Goal: Task Accomplishment & Management: Use online tool/utility

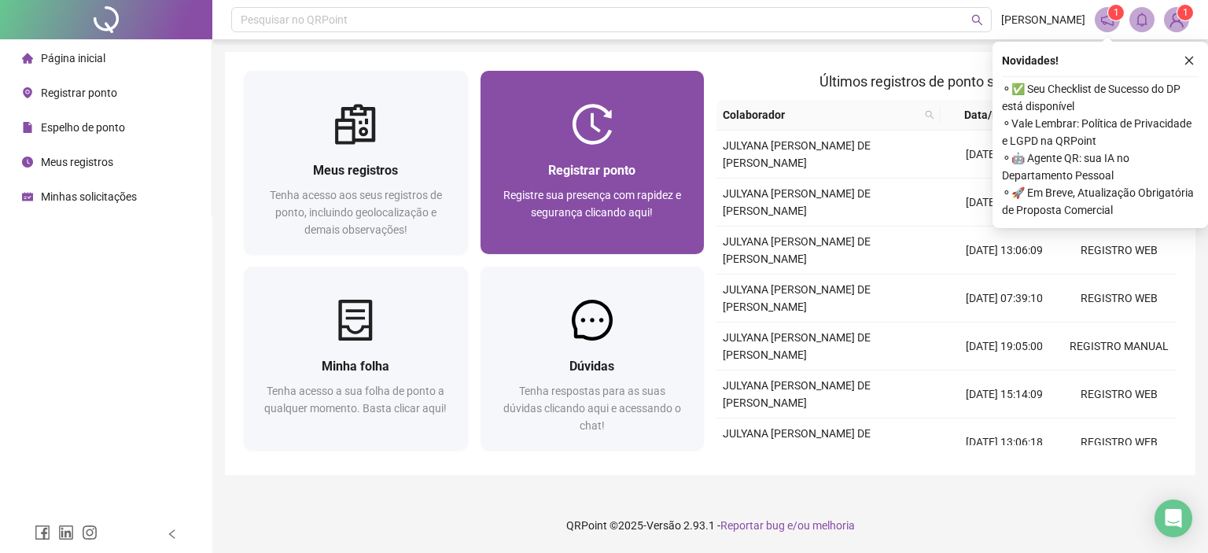
click at [621, 184] on div "Registrar ponto Registre sua presença com rapidez e segurança clicando aqui!" at bounding box center [592, 199] width 186 height 78
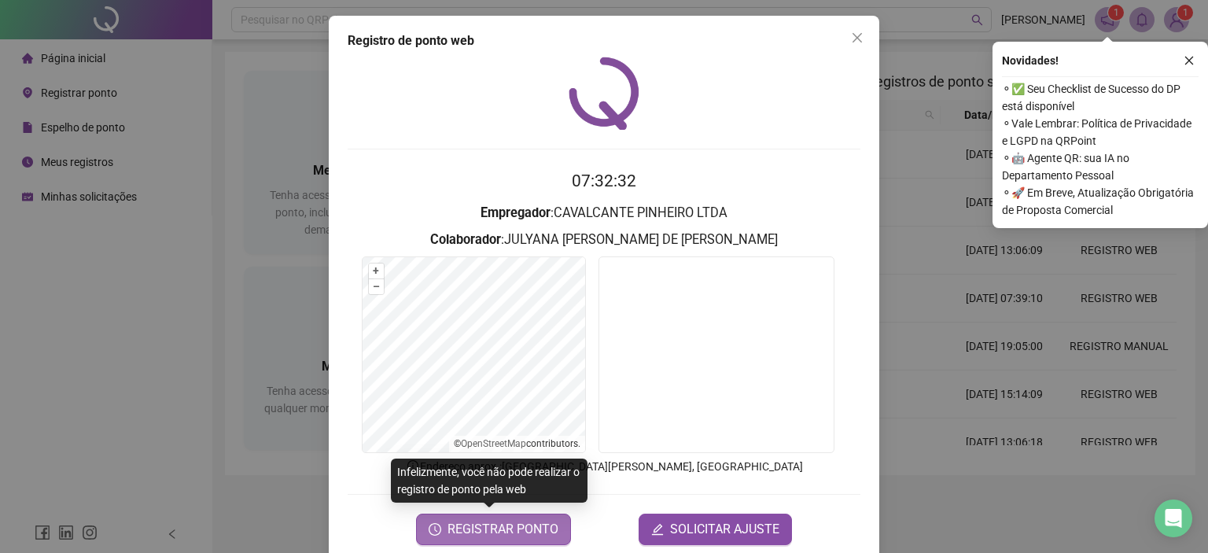
click at [532, 523] on span "REGISTRAR PONTO" at bounding box center [503, 529] width 111 height 19
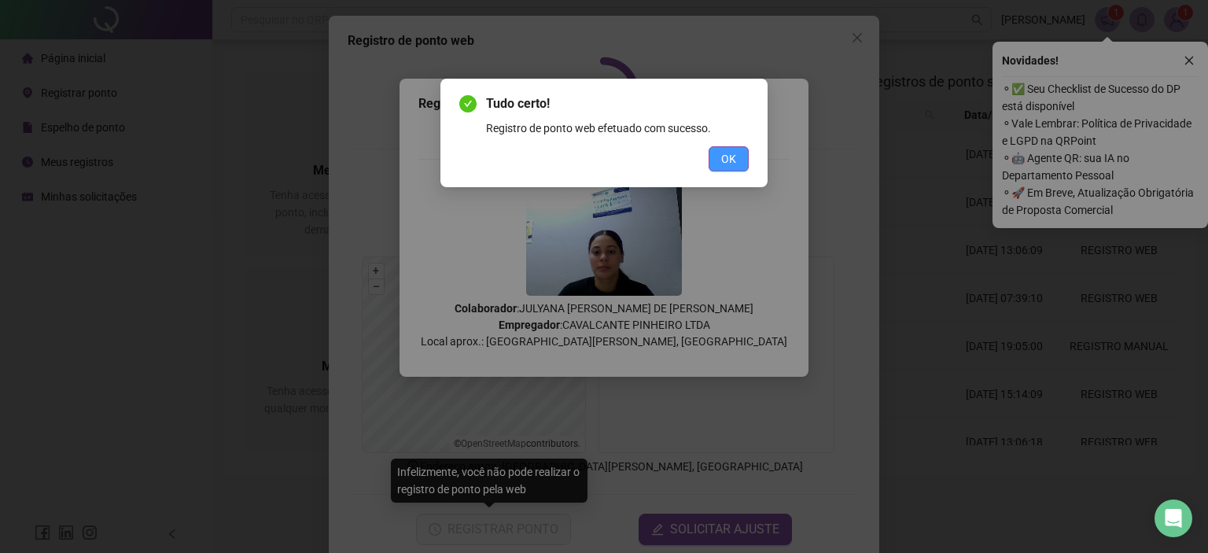
click at [723, 160] on span "OK" at bounding box center [728, 158] width 15 height 17
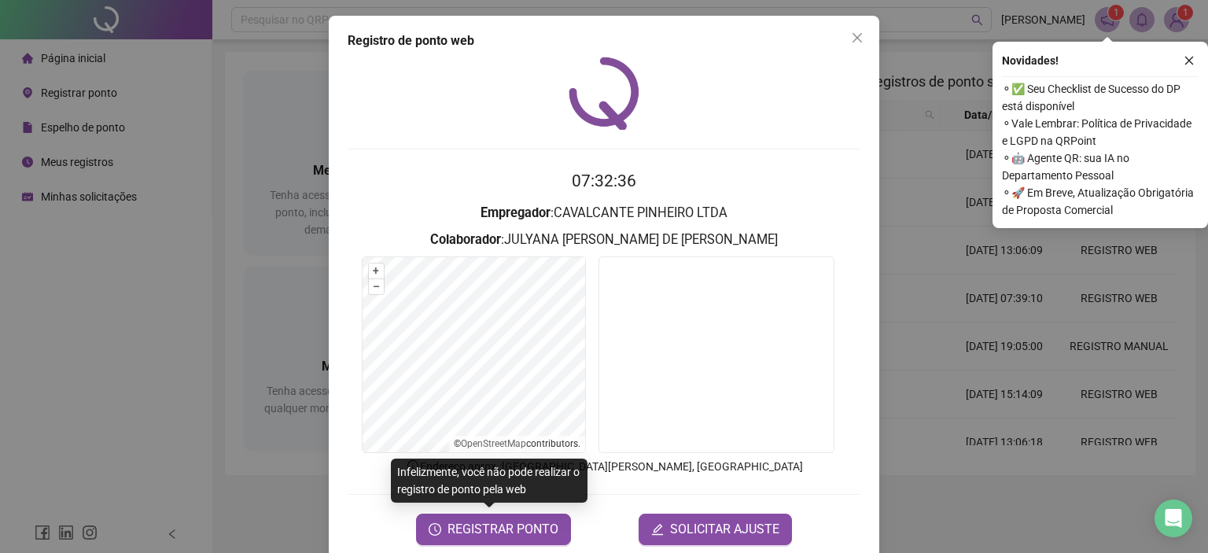
drag, startPoint x: 1186, startPoint y: 57, endPoint x: 1173, endPoint y: 57, distance: 12.6
click at [1185, 57] on icon "close" at bounding box center [1189, 61] width 9 height 9
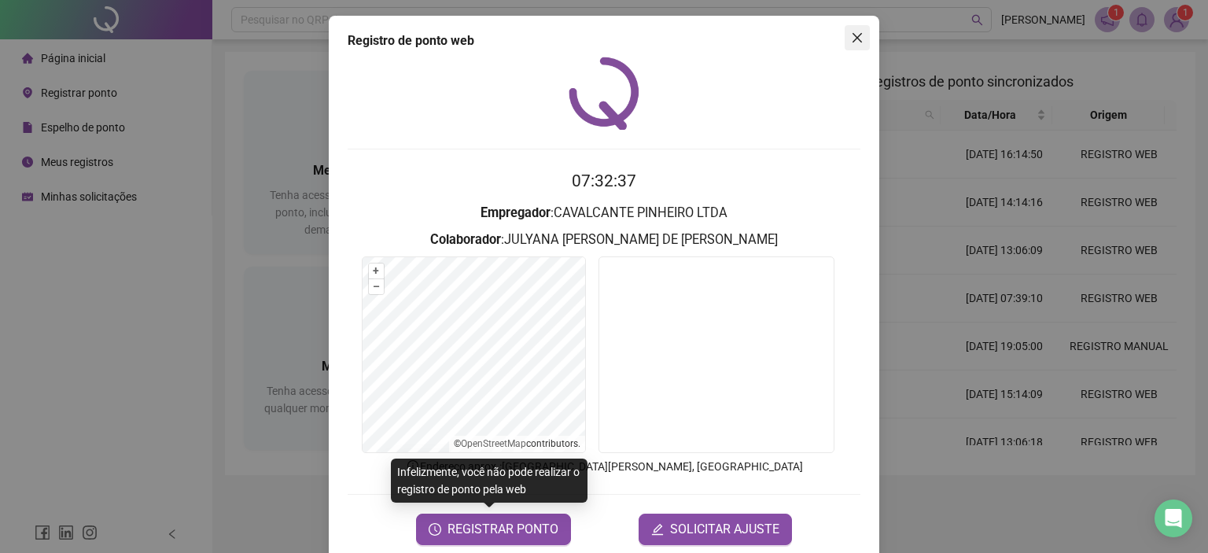
click at [856, 40] on icon "close" at bounding box center [857, 37] width 13 height 13
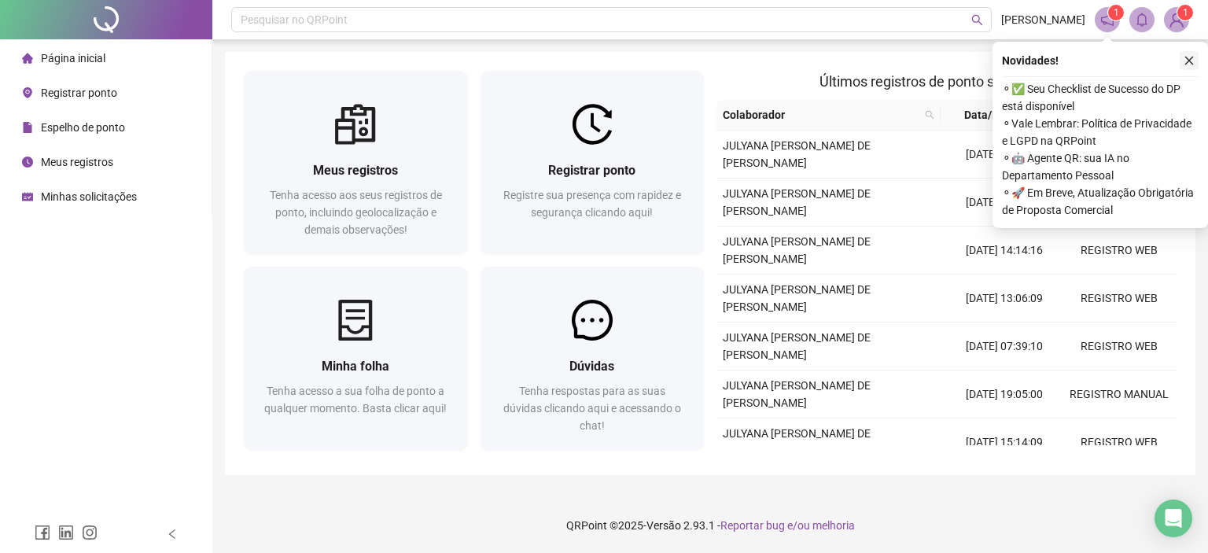
click at [1188, 59] on icon "close" at bounding box center [1189, 61] width 9 height 9
click at [1195, 16] on header "Pesquisar no QRPoint JULYANA FERREIRA 1 1" at bounding box center [710, 19] width 996 height 39
click at [1173, 23] on img at bounding box center [1177, 20] width 24 height 24
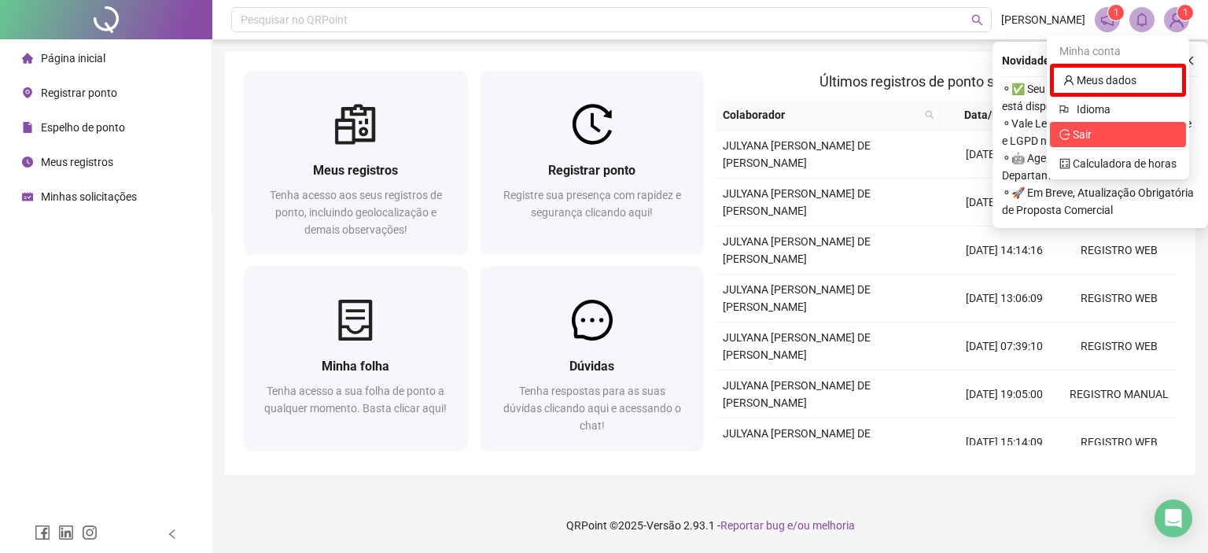
click at [1089, 134] on span "Sair" at bounding box center [1082, 134] width 19 height 13
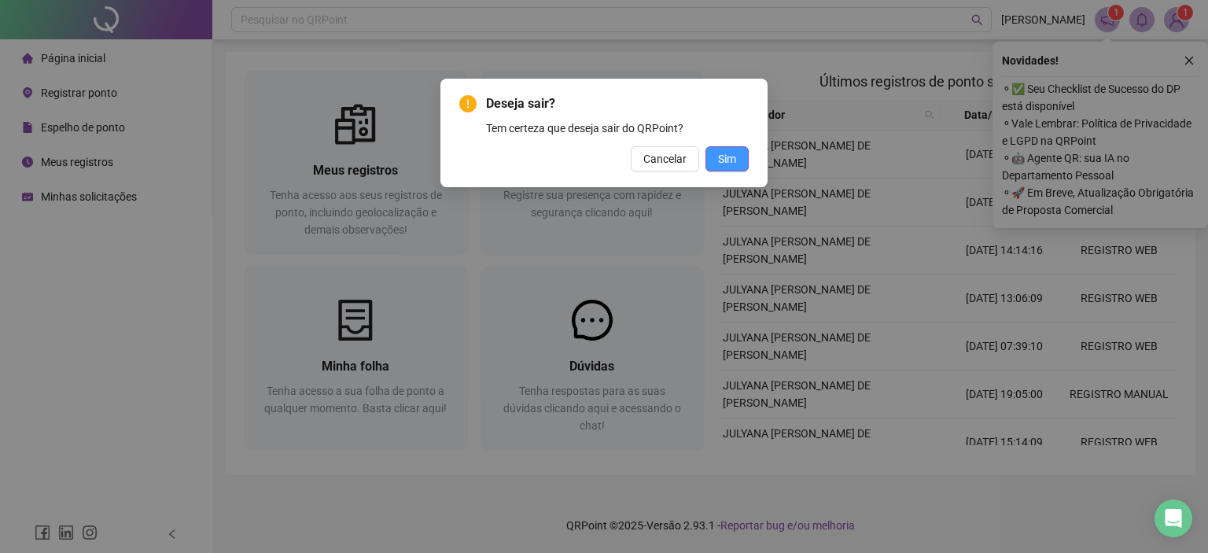
click at [742, 155] on button "Sim" at bounding box center [726, 158] width 43 height 25
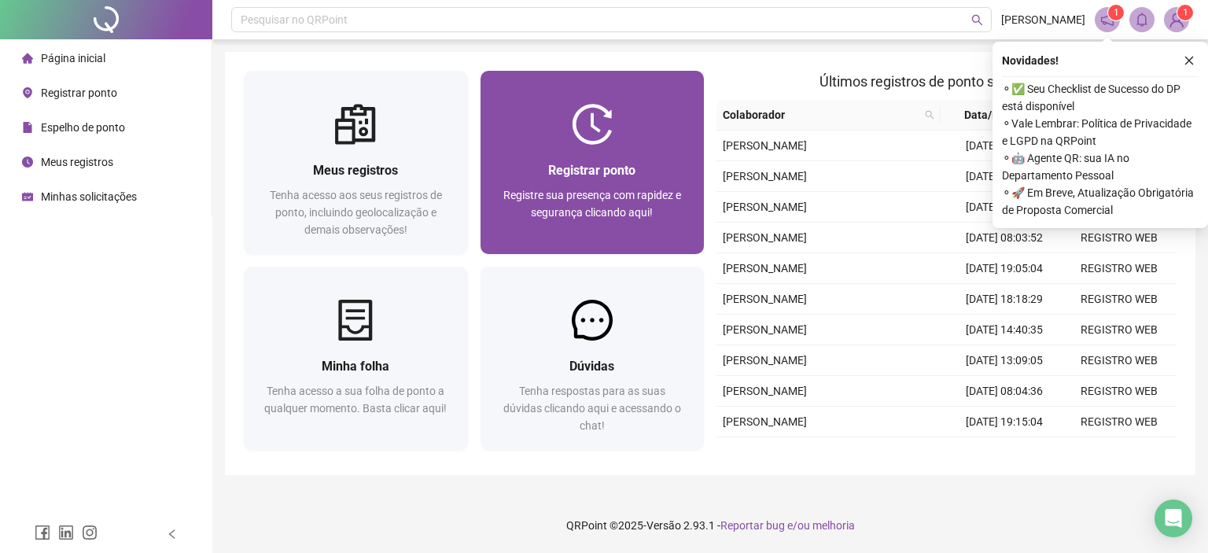
click at [596, 208] on span "Registre sua presença com rapidez e segurança clicando aqui!" at bounding box center [592, 204] width 178 height 30
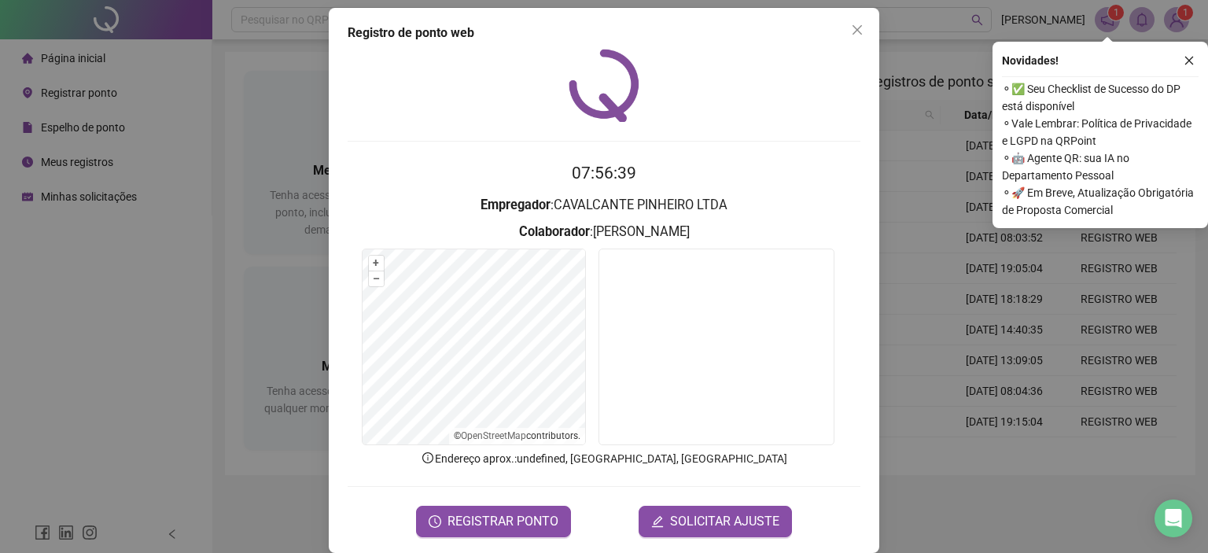
scroll to position [25, 0]
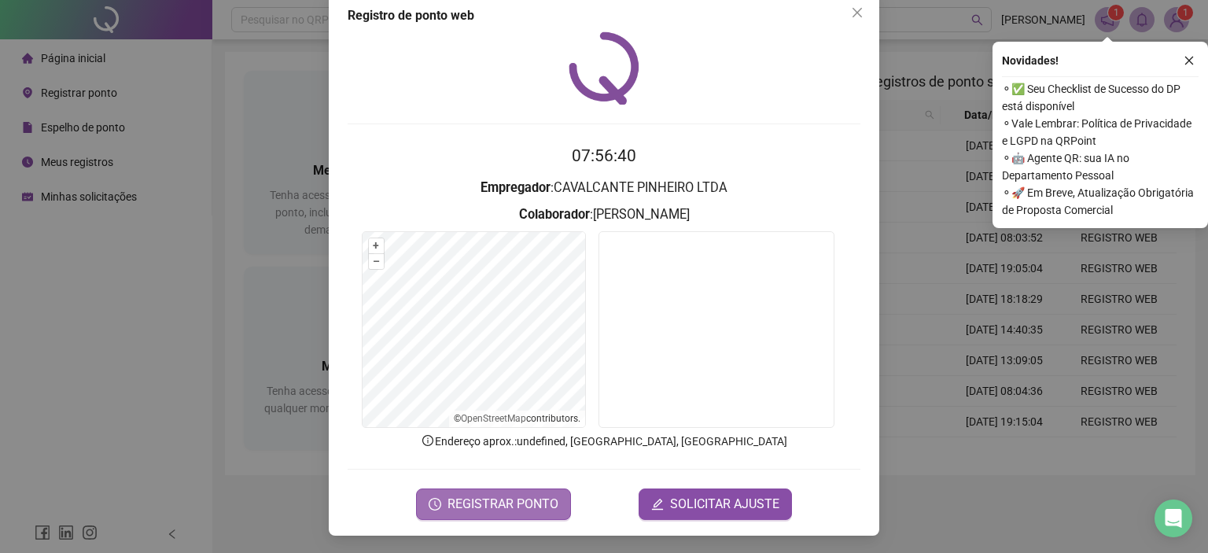
click at [460, 501] on span "REGISTRAR PONTO" at bounding box center [503, 504] width 111 height 19
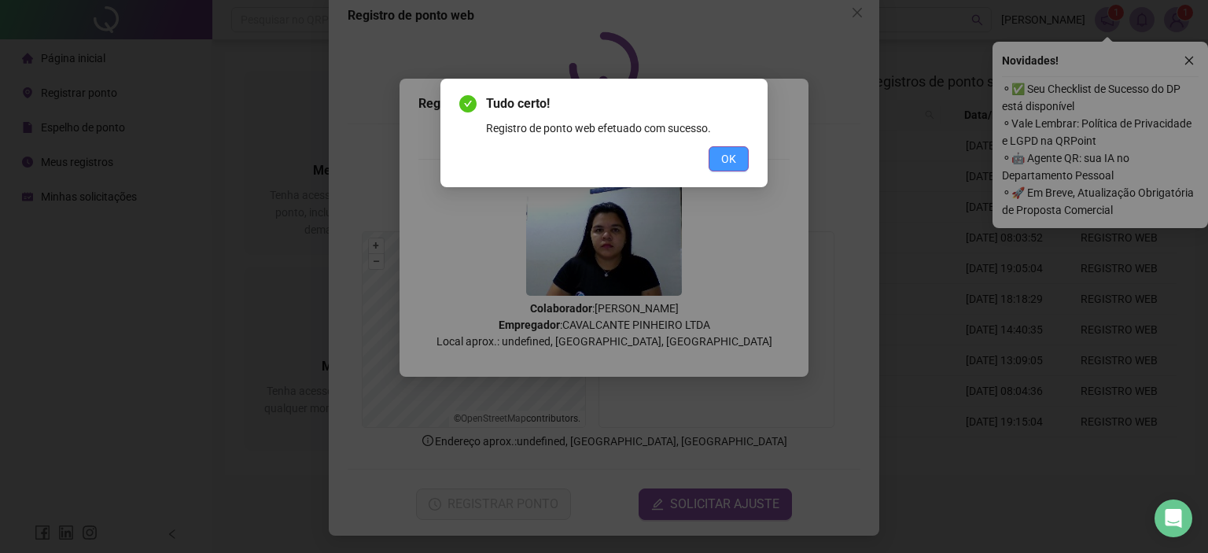
click at [729, 162] on span "OK" at bounding box center [728, 158] width 15 height 17
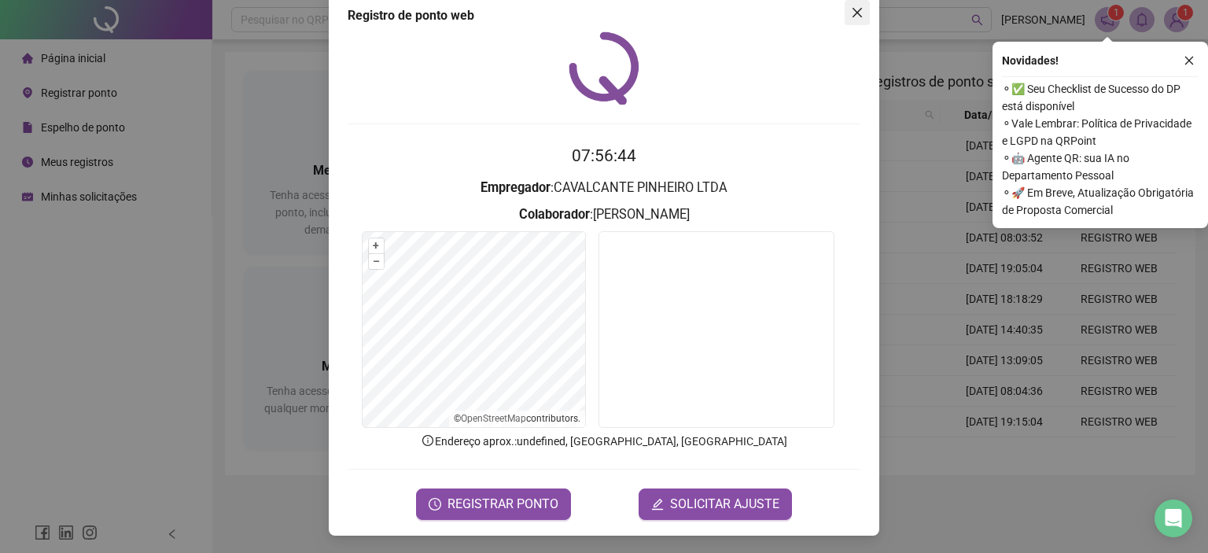
click at [851, 8] on icon "close" at bounding box center [857, 12] width 13 height 13
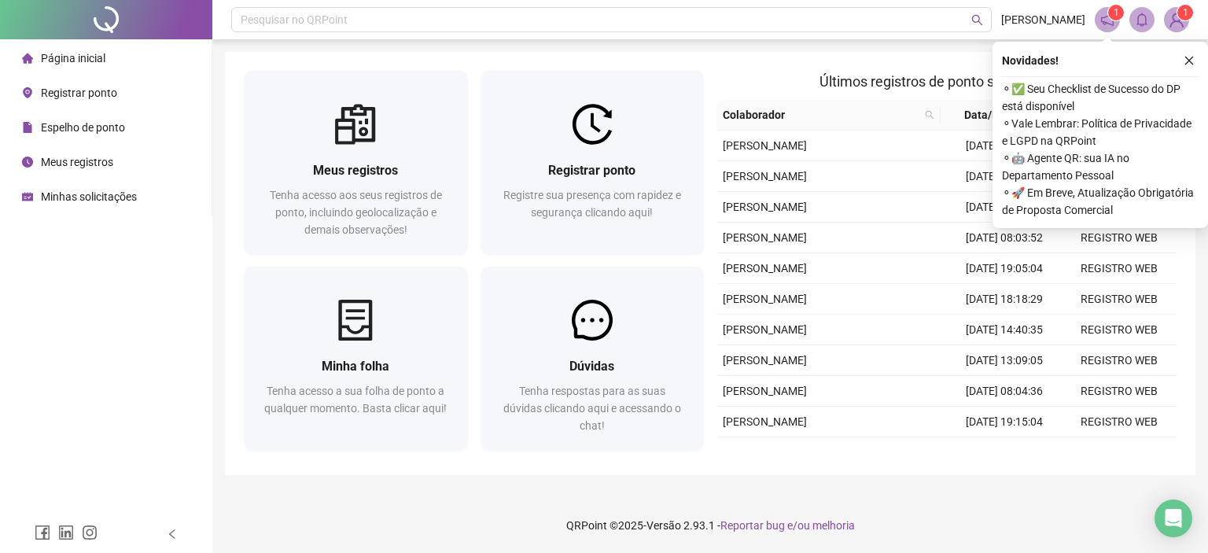
click at [1177, 25] on img at bounding box center [1177, 20] width 24 height 24
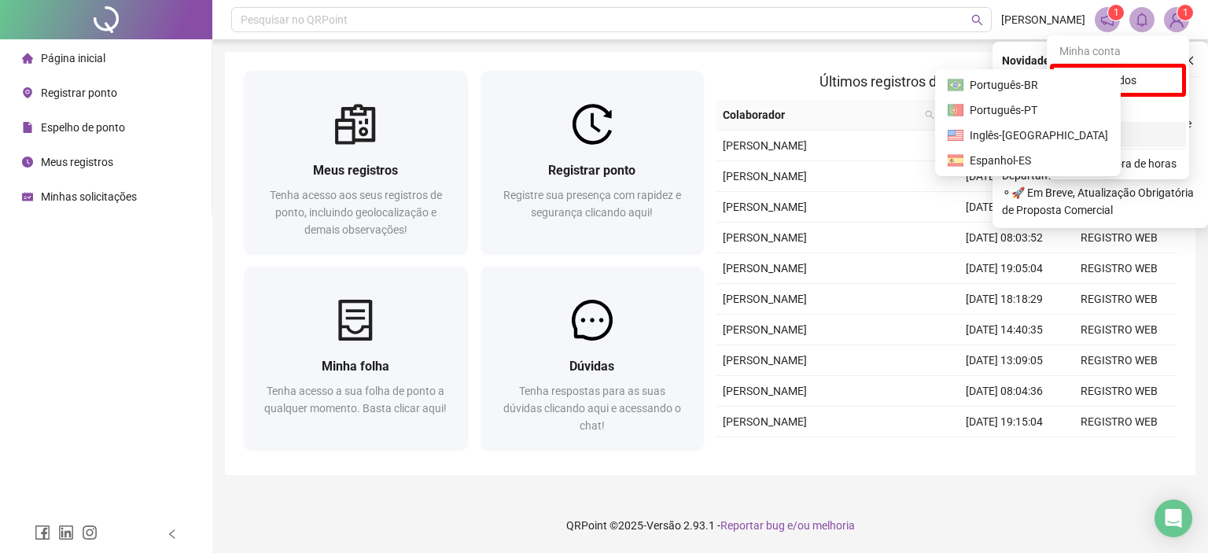
click at [1095, 138] on span "Sair" at bounding box center [1117, 134] width 117 height 17
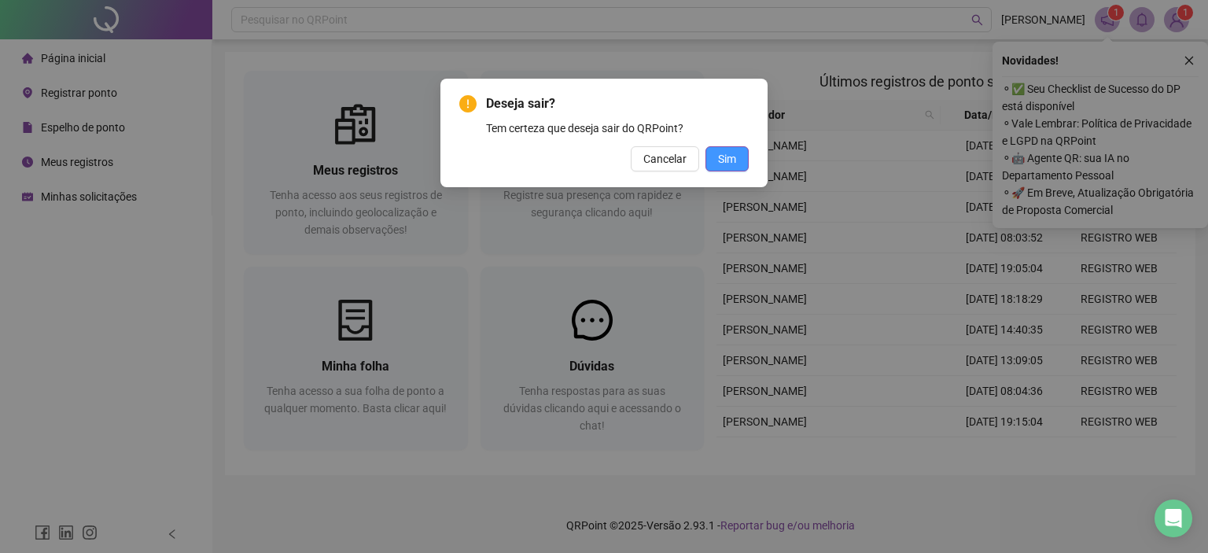
click at [739, 169] on button "Sim" at bounding box center [726, 158] width 43 height 25
